Goal: Information Seeking & Learning: Learn about a topic

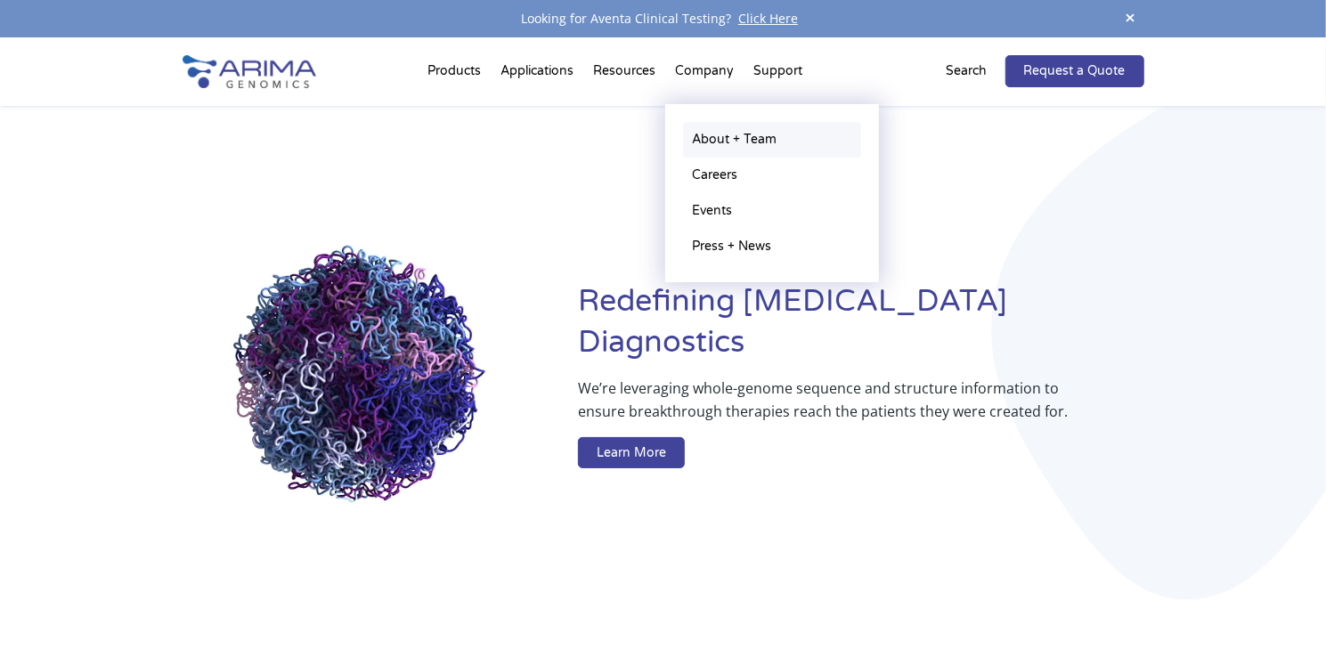
click at [721, 144] on link "About + Team" at bounding box center [772, 140] width 178 height 36
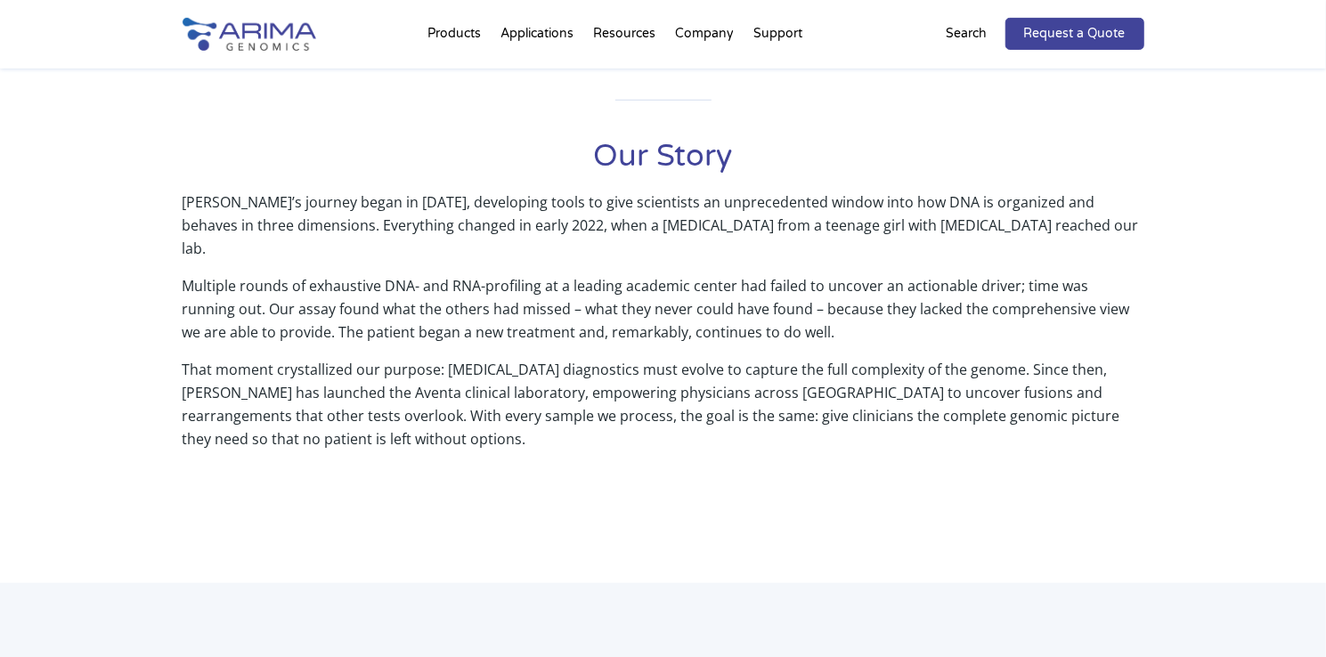
scroll to position [741, 0]
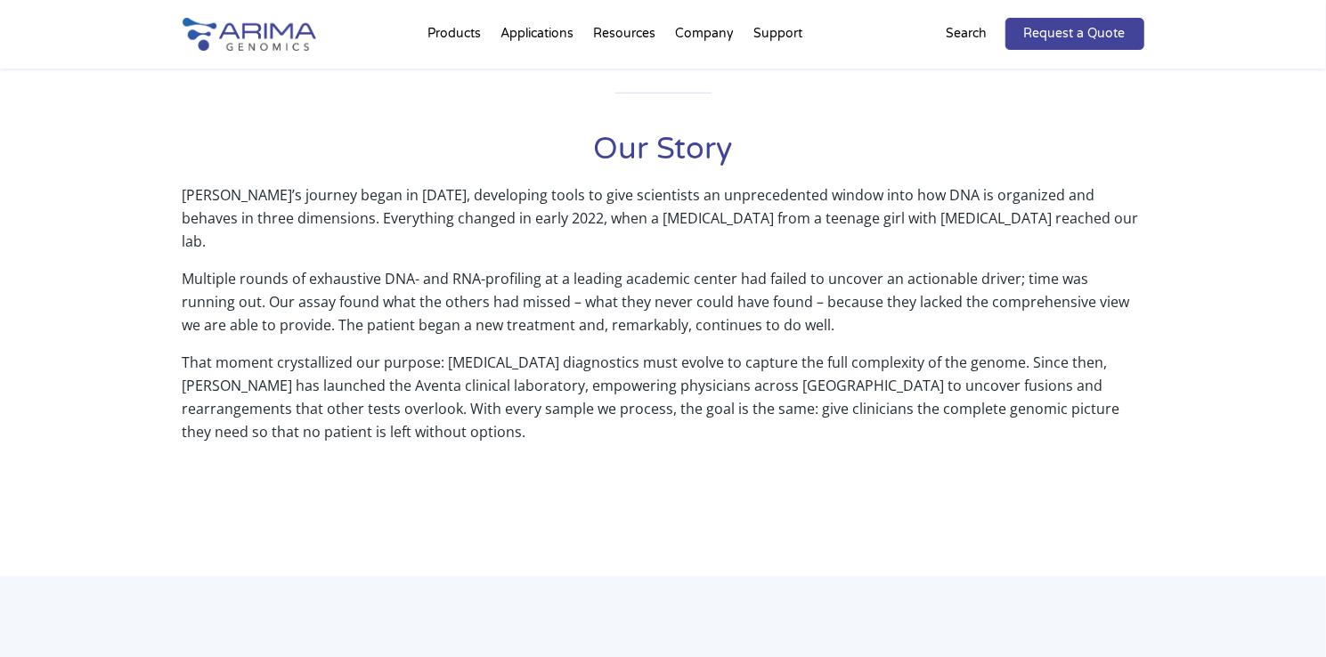
click at [242, 26] on img at bounding box center [250, 34] width 134 height 33
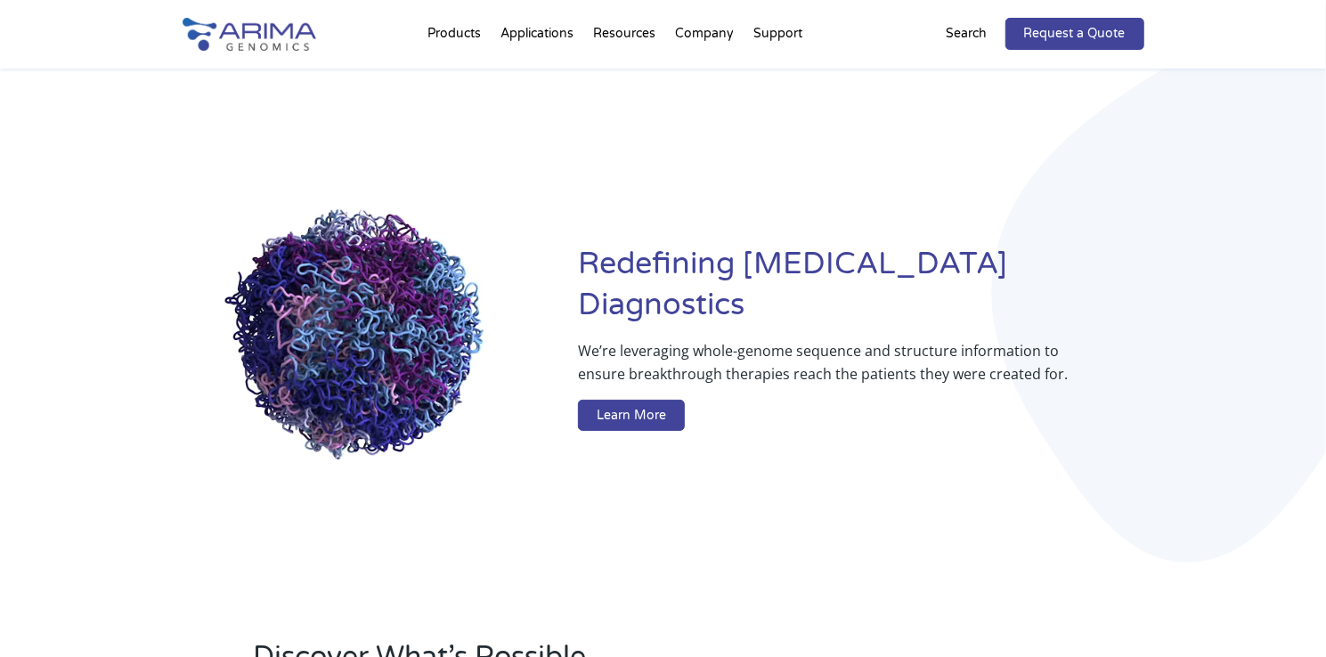
click at [973, 523] on div "Redefining Cancer Diagnostics We’re leveraging whole-genome sequence and struct…" at bounding box center [664, 342] width 962 height 546
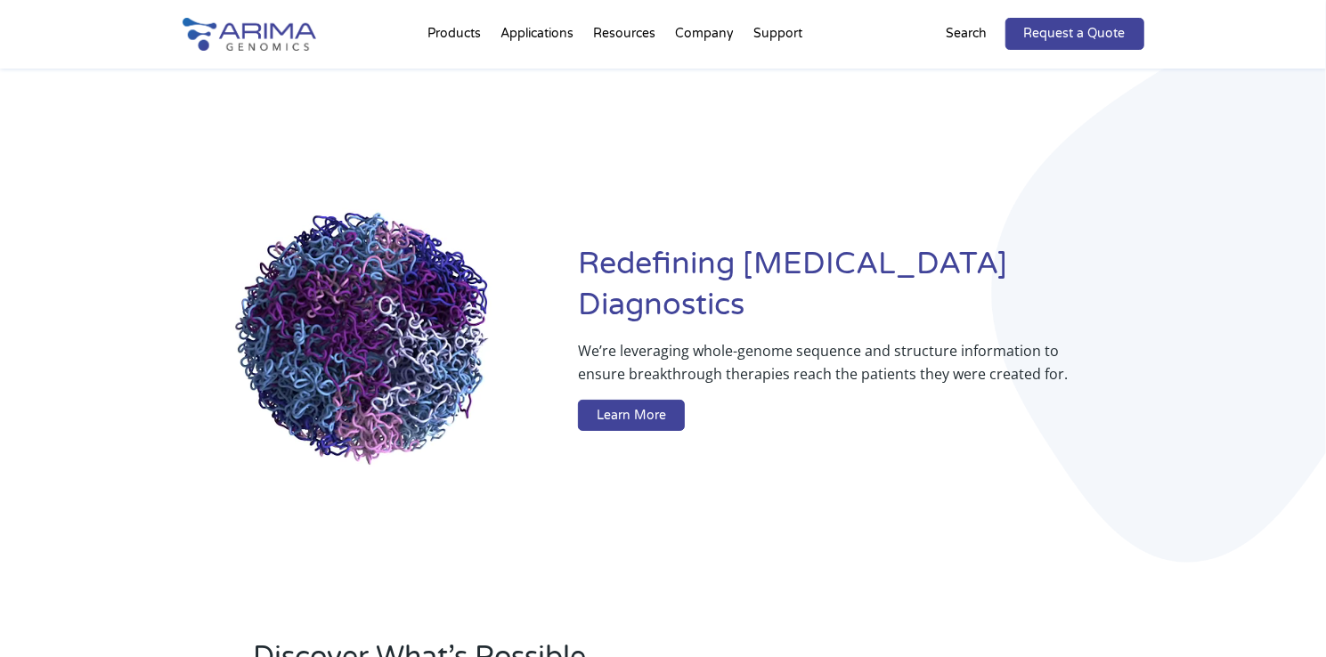
click at [1049, 155] on div "Redefining Cancer Diagnostics We’re leveraging whole-genome sequence and struct…" at bounding box center [664, 342] width 962 height 546
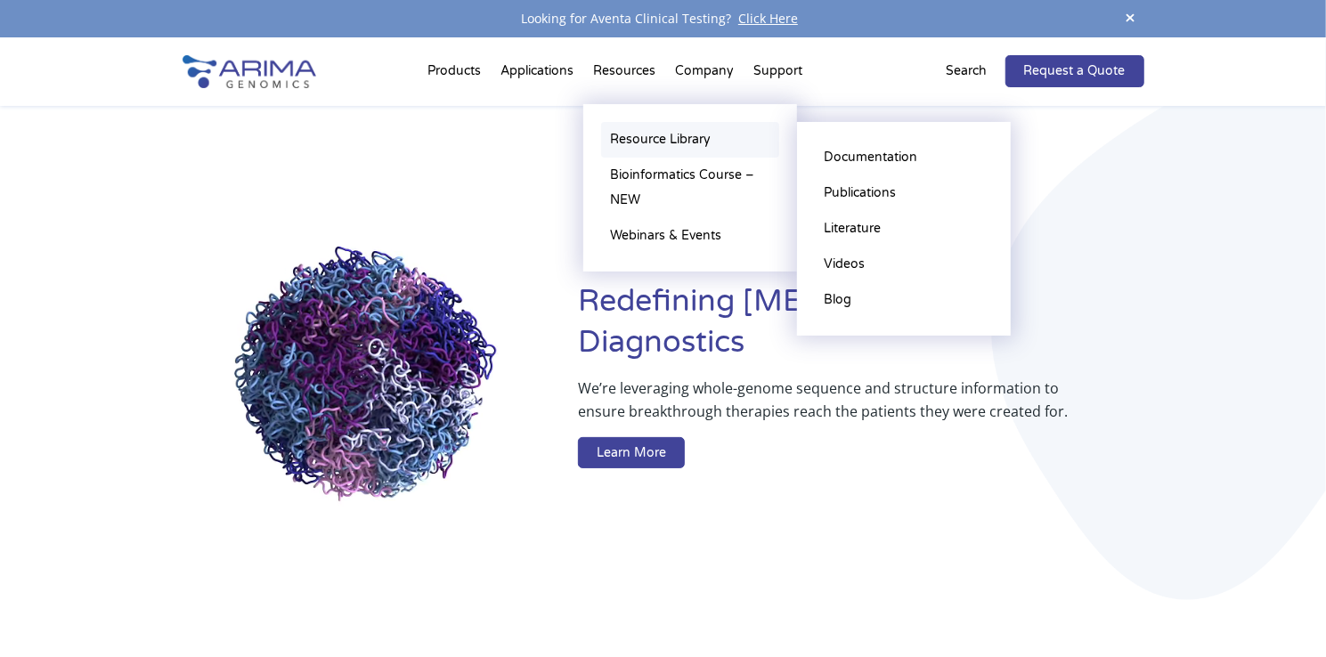
click at [632, 138] on link "Resource Library" at bounding box center [690, 140] width 178 height 36
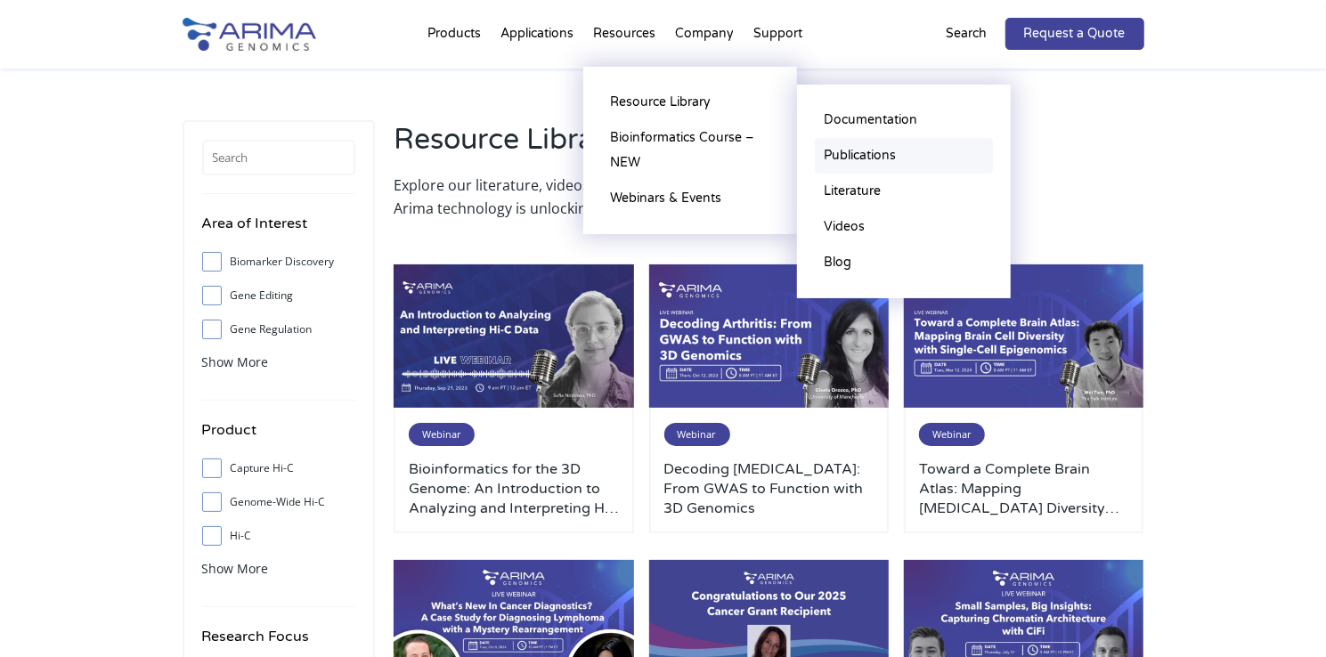
click at [846, 154] on link "Publications" at bounding box center [904, 156] width 178 height 36
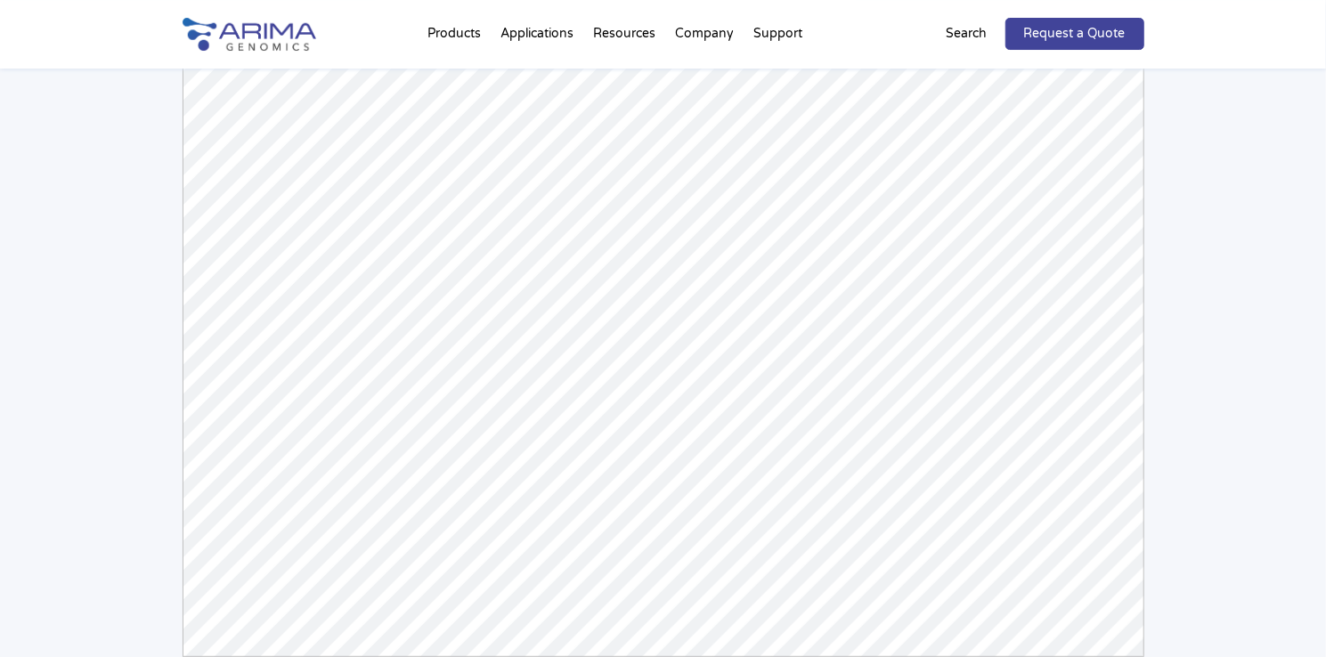
scroll to position [184, 0]
